Goal: Task Accomplishment & Management: Use online tool/utility

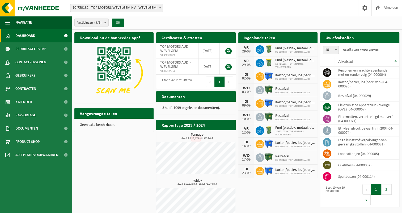
click at [342, 39] on h2 "Uw afvalstoffen" at bounding box center [339, 37] width 39 height 10
click at [121, 24] on button "OK" at bounding box center [118, 23] width 12 height 8
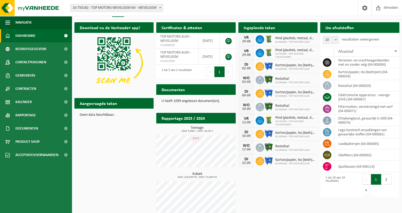
scroll to position [15, 0]
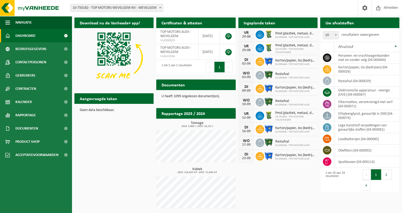
click at [95, 99] on h2 "Aangevraagde taken" at bounding box center [98, 98] width 48 height 10
click at [107, 101] on h2 "Aangevraagde taken" at bounding box center [98, 98] width 48 height 10
click at [268, 24] on h2 "Ingeplande taken" at bounding box center [259, 23] width 42 height 10
click at [255, 23] on h2 "Ingeplande taken" at bounding box center [259, 23] width 42 height 10
click at [247, 35] on div "29-08" at bounding box center [246, 37] width 11 height 4
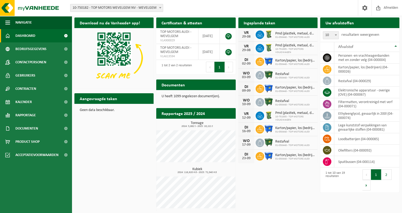
click at [170, 84] on h2 "Documenten" at bounding box center [173, 85] width 34 height 10
click at [25, 102] on span "Kalender" at bounding box center [23, 102] width 16 height 13
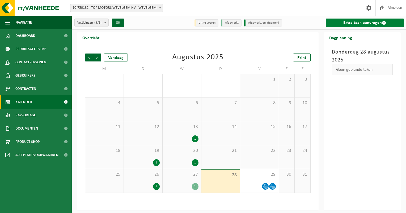
click at [364, 22] on link "Extra taak aanvragen" at bounding box center [364, 23] width 78 height 8
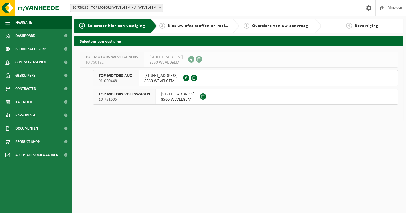
click at [115, 75] on span "TOP MOTORS AUDI" at bounding box center [115, 75] width 35 height 5
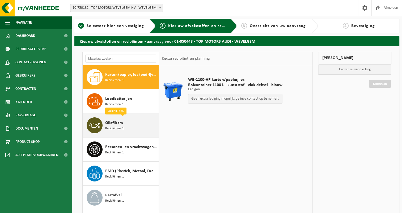
click at [117, 126] on span "Oliefilters" at bounding box center [114, 123] width 18 height 6
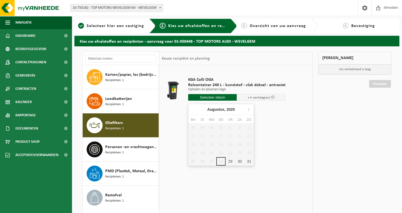
click at [206, 98] on input "text" at bounding box center [212, 97] width 49 height 7
click at [230, 161] on div "29" at bounding box center [229, 161] width 9 height 8
type input "Van 2025-08-29"
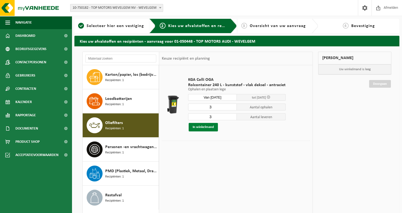
click at [206, 128] on button "In winkelmand" at bounding box center [202, 127] width 29 height 8
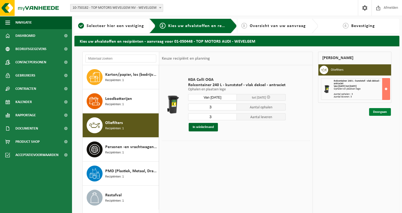
click at [379, 113] on link "Doorgaan" at bounding box center [380, 112] width 22 height 8
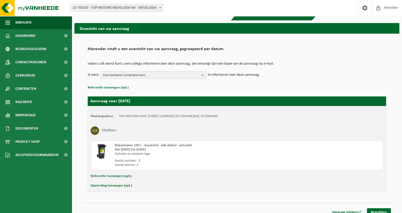
scroll to position [18, 0]
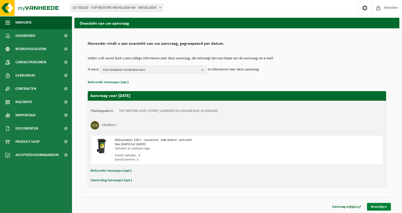
click at [381, 208] on link "Bevestigen" at bounding box center [379, 207] width 24 height 8
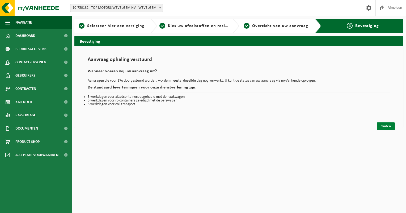
click at [385, 127] on link "Sluiten" at bounding box center [385, 127] width 18 height 8
